Goal: Information Seeking & Learning: Learn about a topic

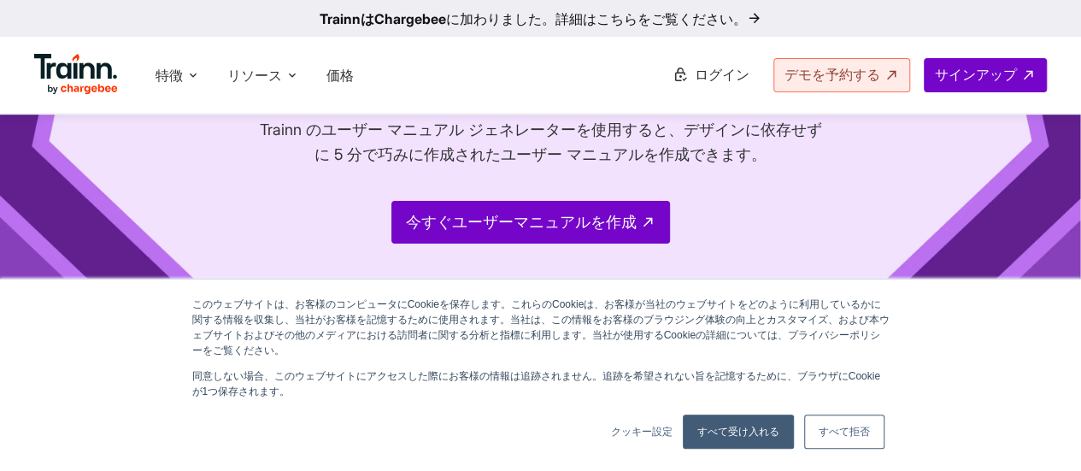
scroll to position [142, 0]
click at [829, 432] on font "すべて拒否" at bounding box center [844, 432] width 51 height 12
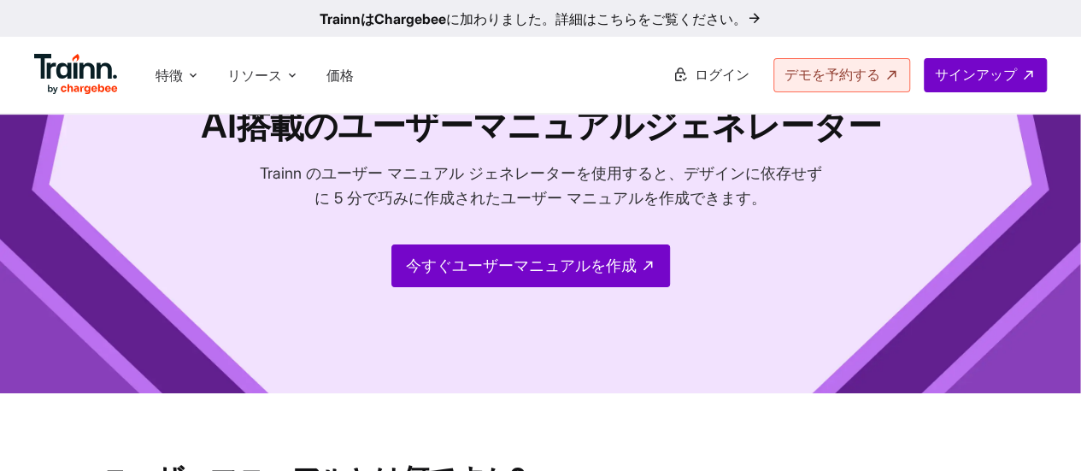
scroll to position [0, 0]
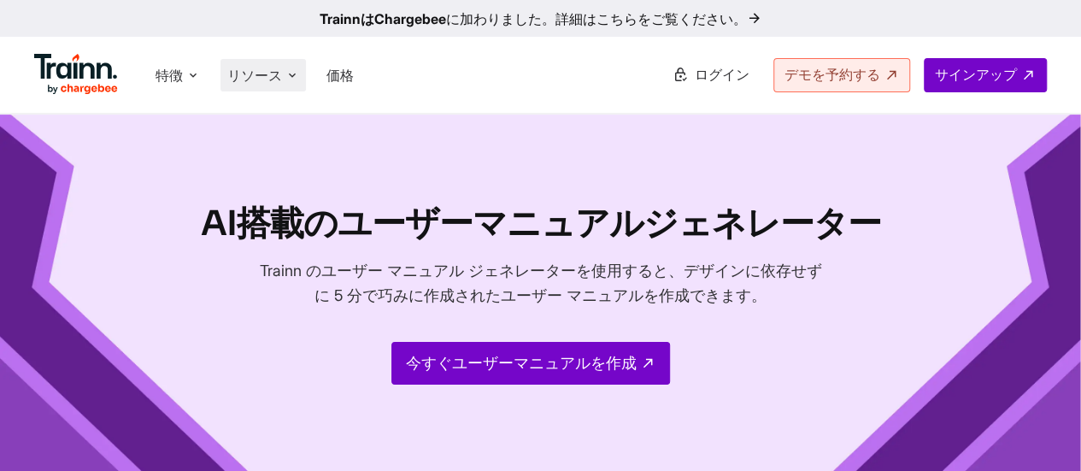
click at [279, 78] on font "リソース" at bounding box center [254, 75] width 55 height 17
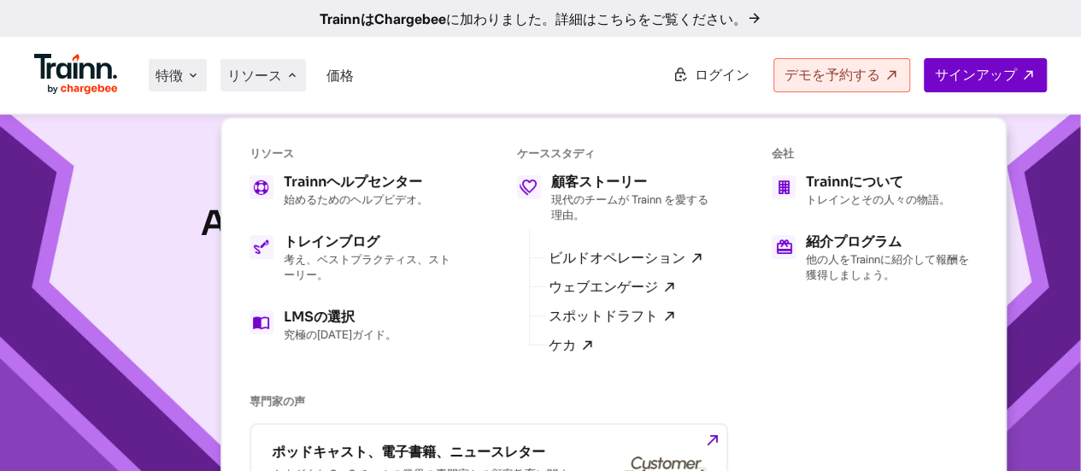
click at [182, 79] on font "特徴" at bounding box center [169, 75] width 27 height 17
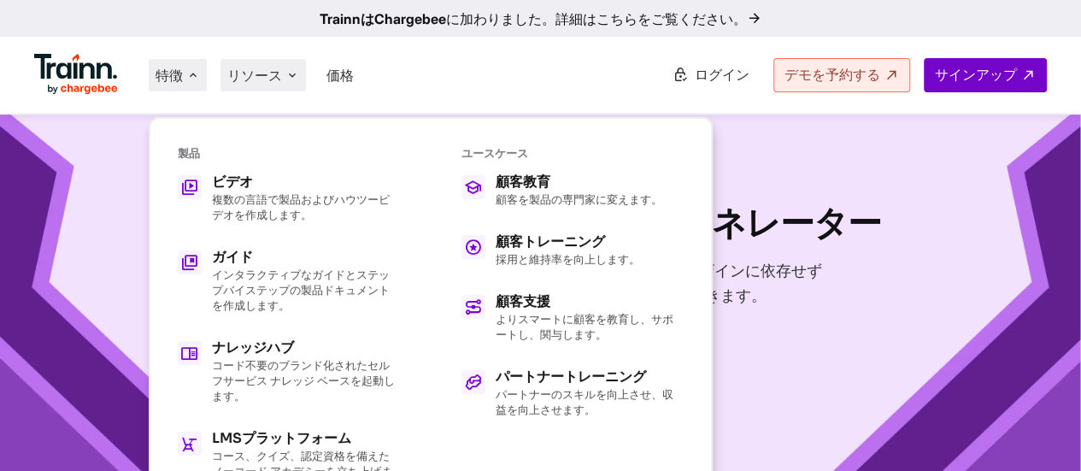
click at [233, 69] on font "リソース" at bounding box center [254, 75] width 55 height 17
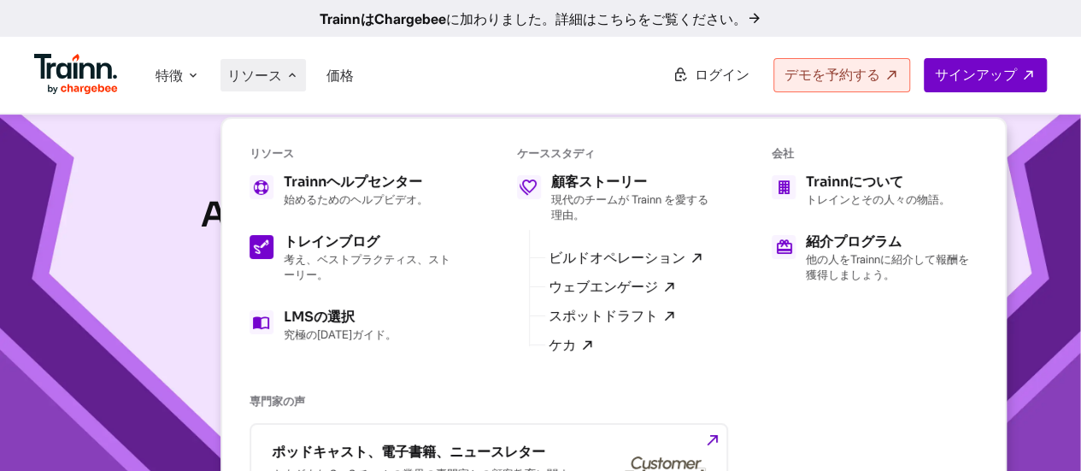
scroll to position [7, 0]
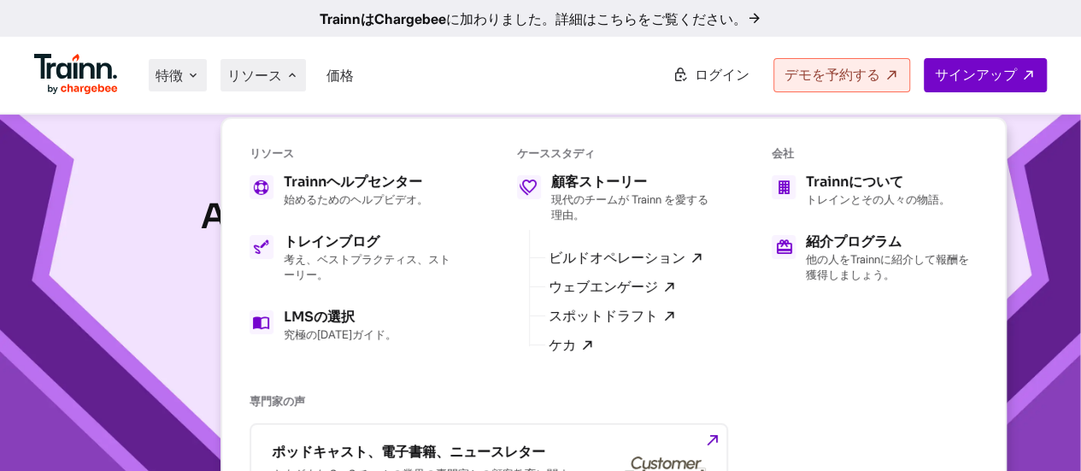
click at [182, 83] on font "特徴" at bounding box center [169, 75] width 27 height 17
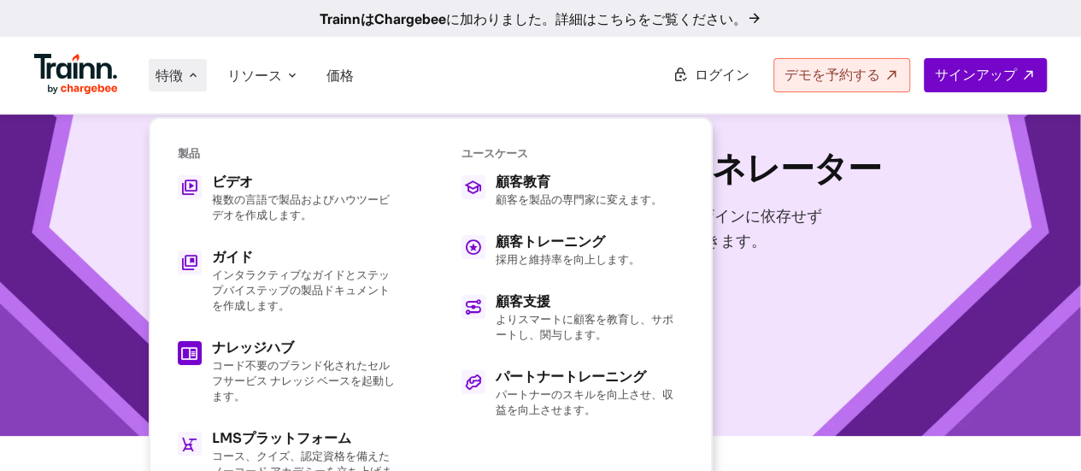
scroll to position [56, 0]
click at [234, 266] on font "ガイド" at bounding box center [232, 257] width 41 height 18
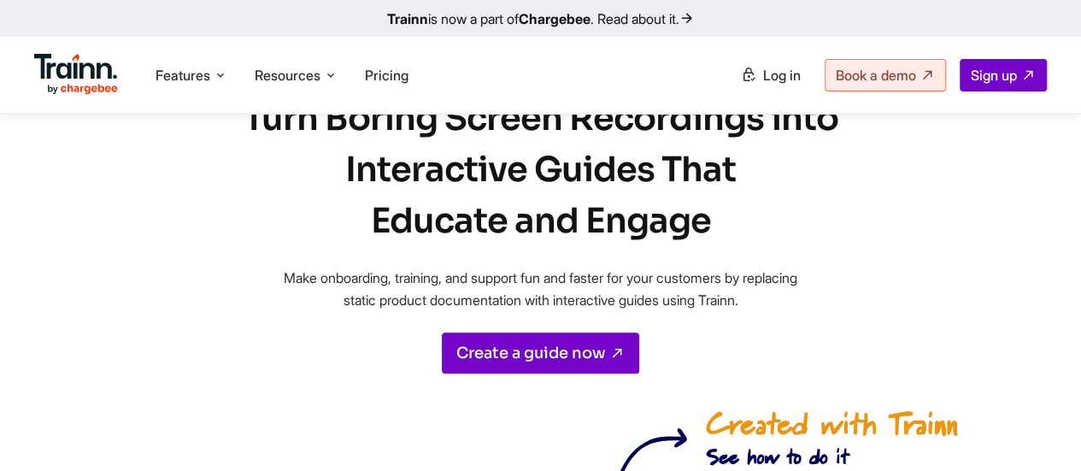
scroll to position [100, 0]
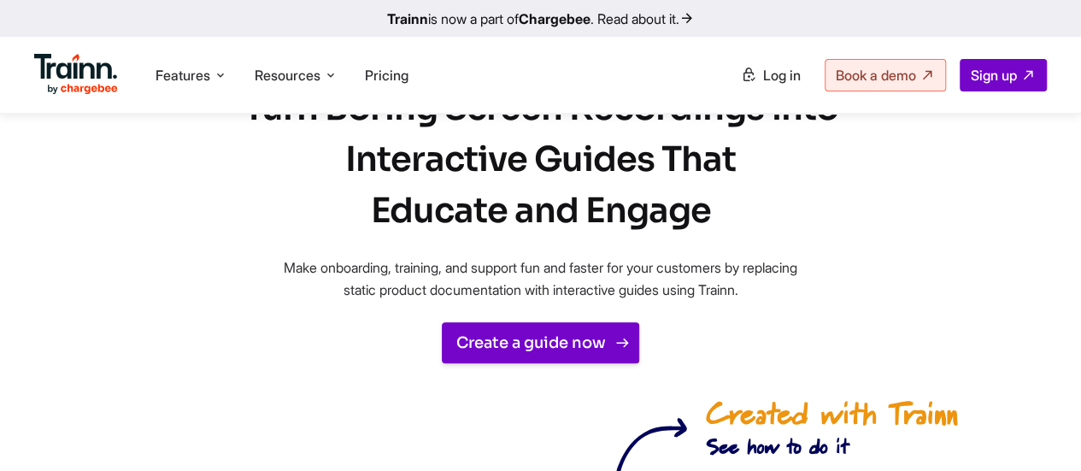
click at [524, 329] on link "Create a guide now" at bounding box center [540, 342] width 197 height 41
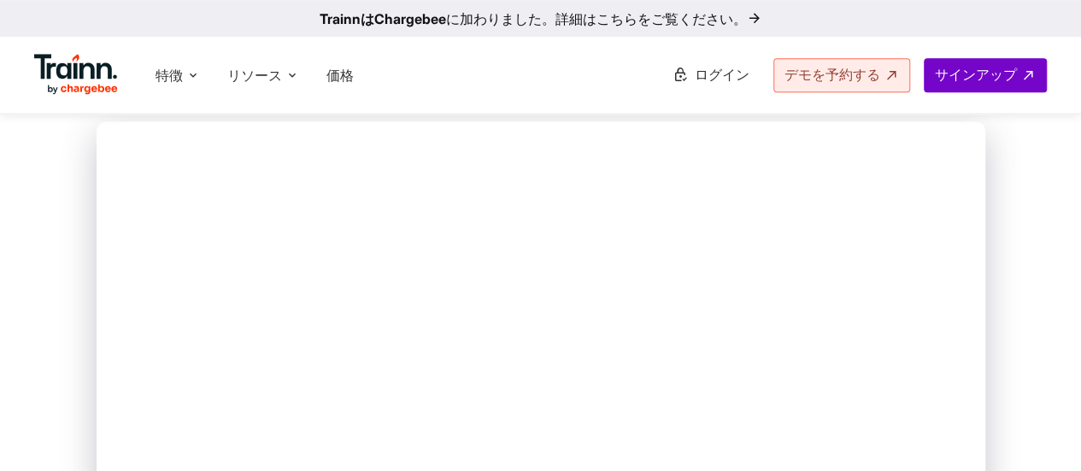
scroll to position [560, 0]
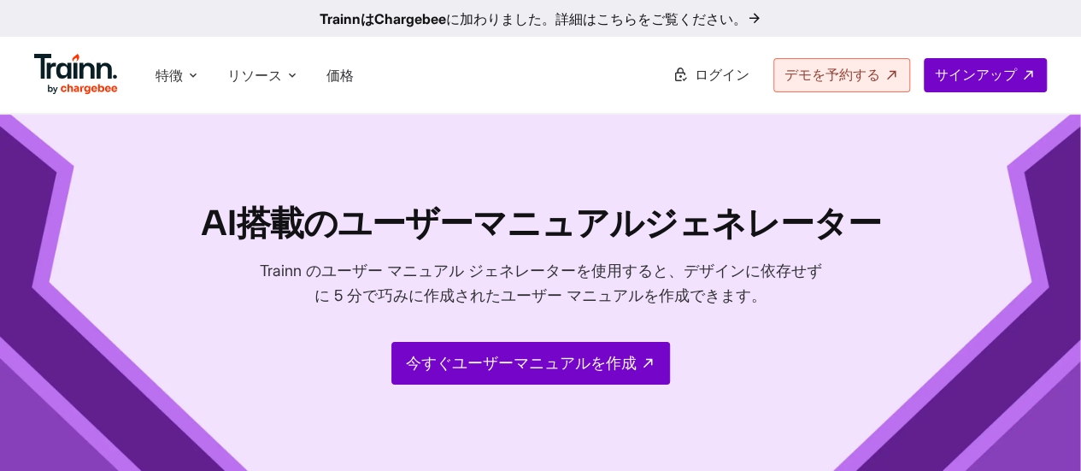
click at [420, 91] on ul "特徴 製品 ビデオ 複数の言語で製品およびハウツービデオを作成します。 ガイド インタラクティブなガイドとステップバイステップの製品ドキュメントを作成します。…" at bounding box center [287, 74] width 507 height 49
click at [285, 69] on icon at bounding box center [292, 75] width 14 height 17
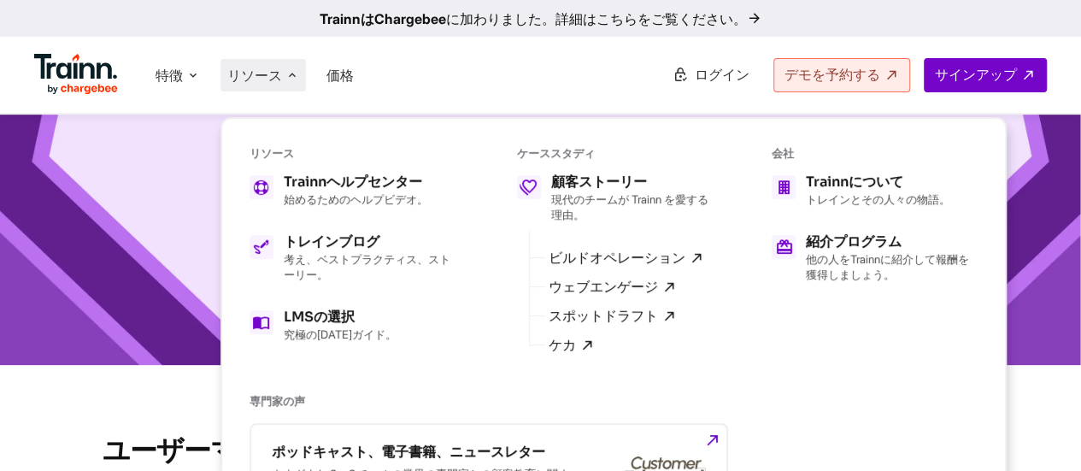
scroll to position [126, 0]
click at [835, 201] on font "トレインとその人々の物語。" at bounding box center [878, 199] width 144 height 14
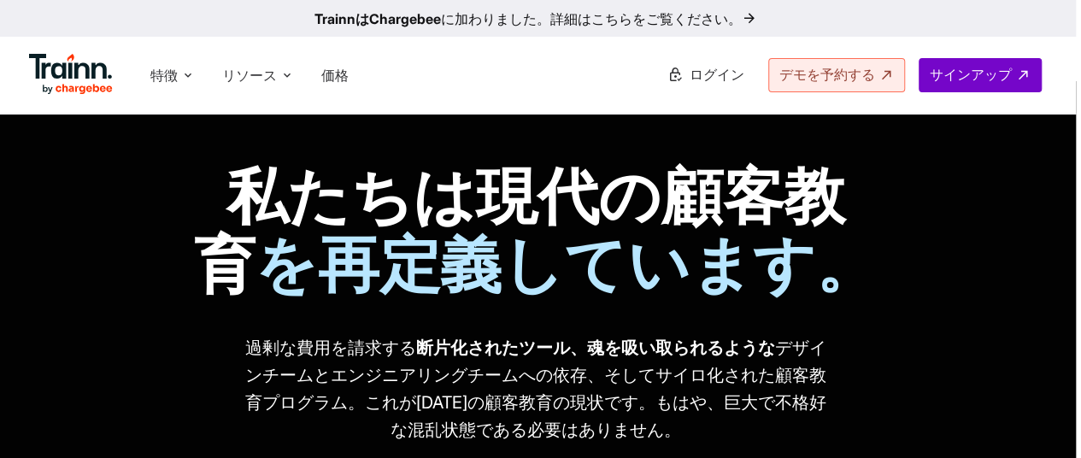
scroll to position [0, 5]
